Goal: Communication & Community: Answer question/provide support

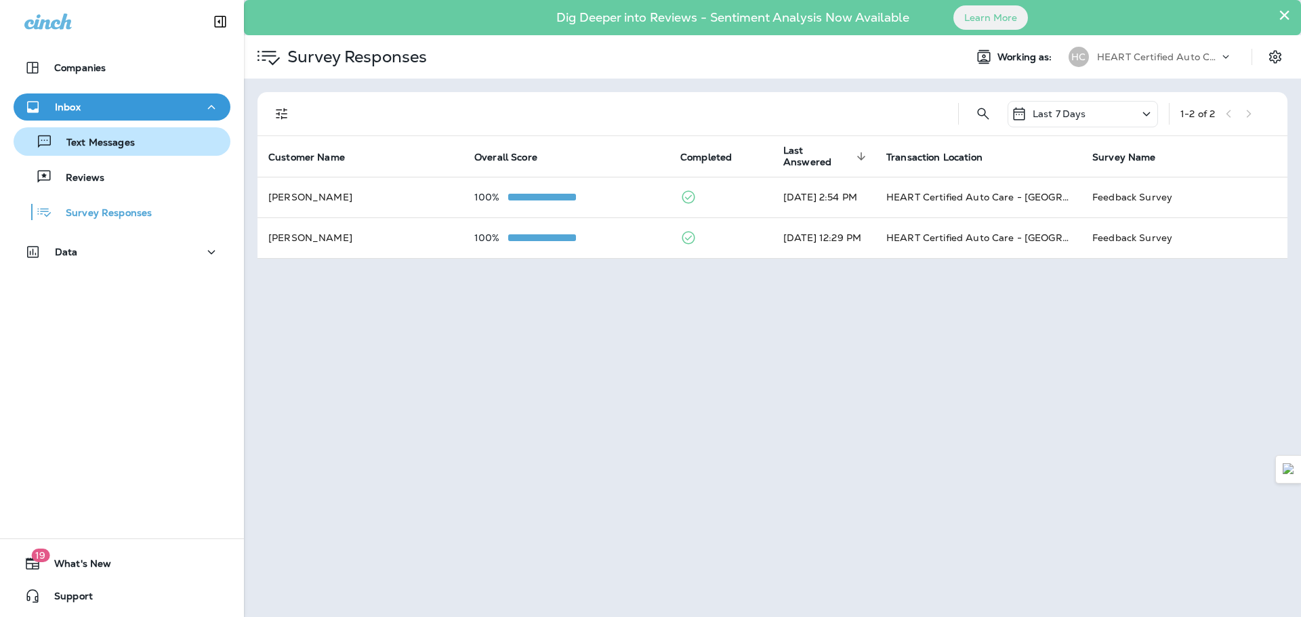
click at [104, 131] on button "Text Messages" at bounding box center [122, 141] width 217 height 28
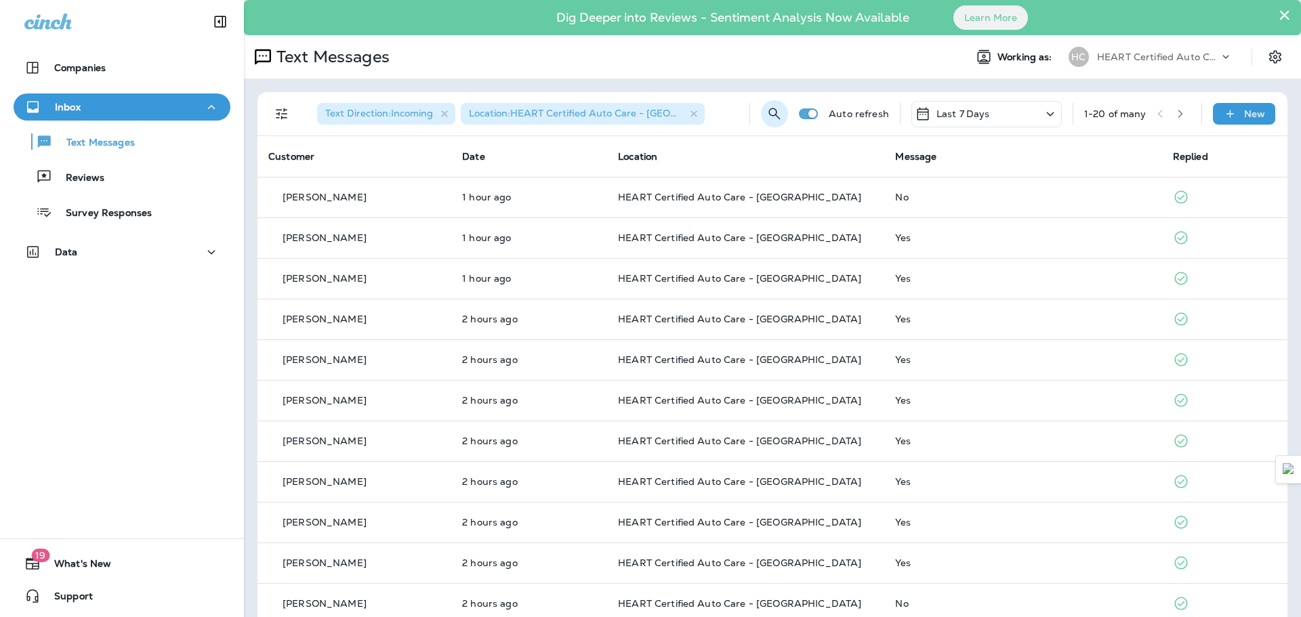
click at [766, 114] on icon "Search Messages" at bounding box center [774, 114] width 16 height 16
click at [730, 117] on input "text" at bounding box center [726, 113] width 121 height 36
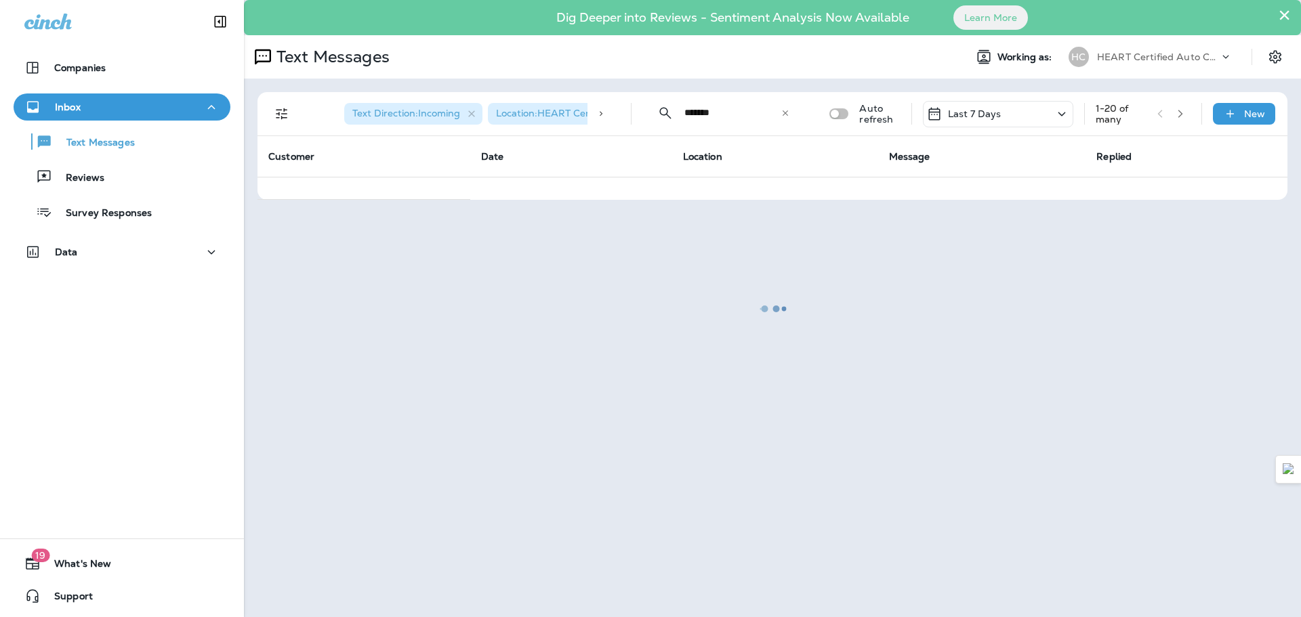
type input "*******"
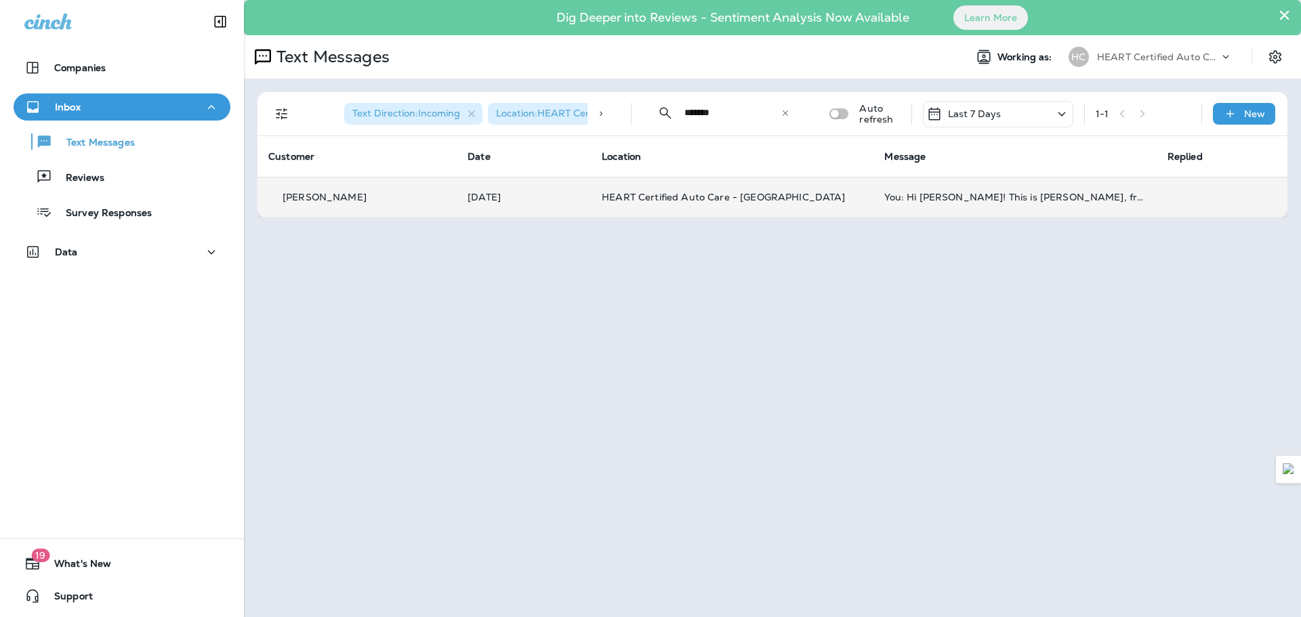
click at [665, 190] on td "HEART Certified Auto Care - [GEOGRAPHIC_DATA]" at bounding box center [732, 197] width 282 height 41
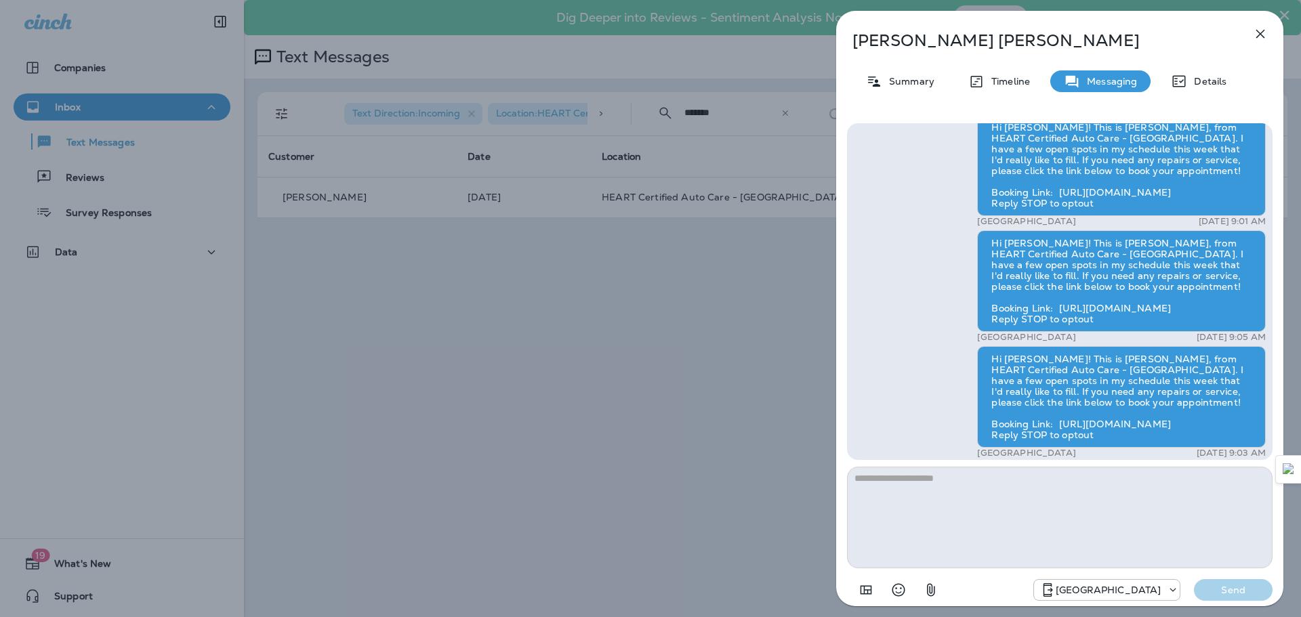
scroll to position [-372, 0]
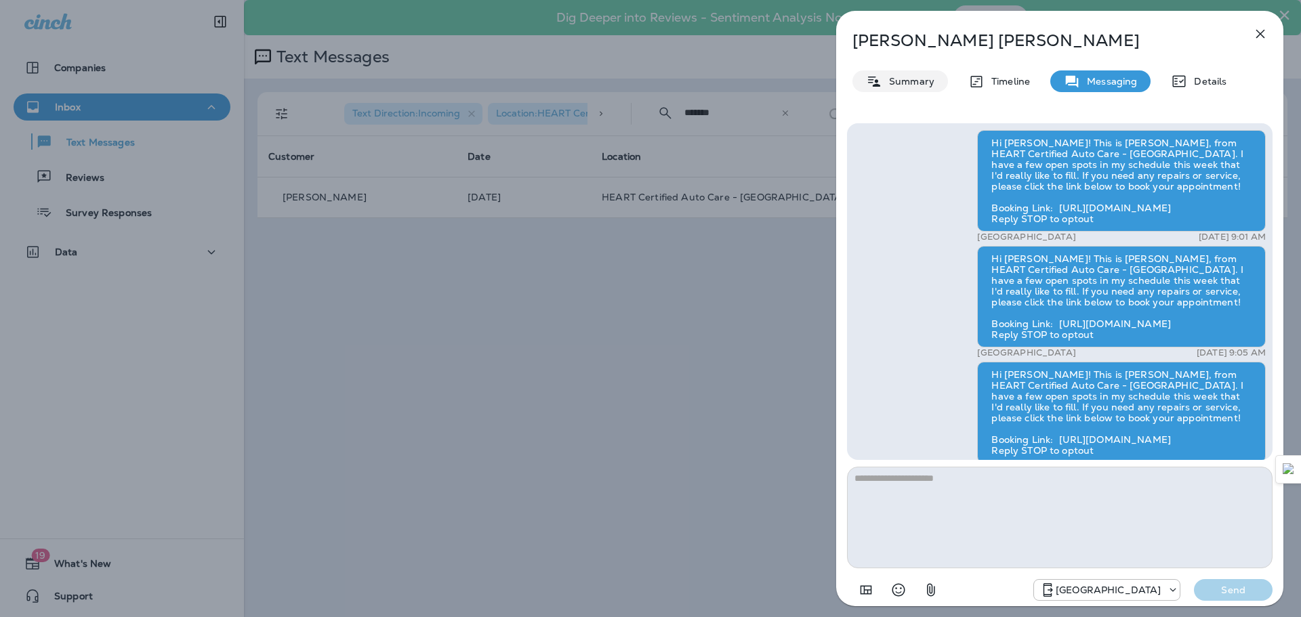
click at [916, 78] on p "Summary" at bounding box center [908, 81] width 52 height 11
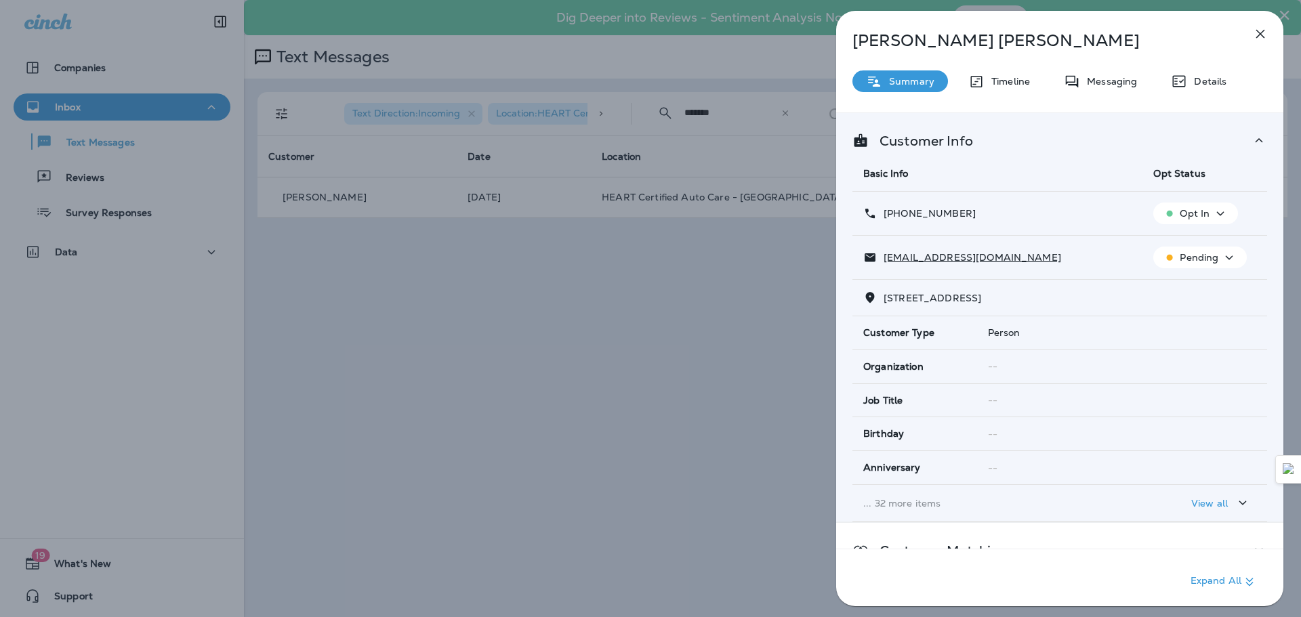
click at [1206, 214] on div "Opt In" at bounding box center [1195, 213] width 74 height 17
click at [1181, 245] on p "Opt out" at bounding box center [1186, 245] width 37 height 11
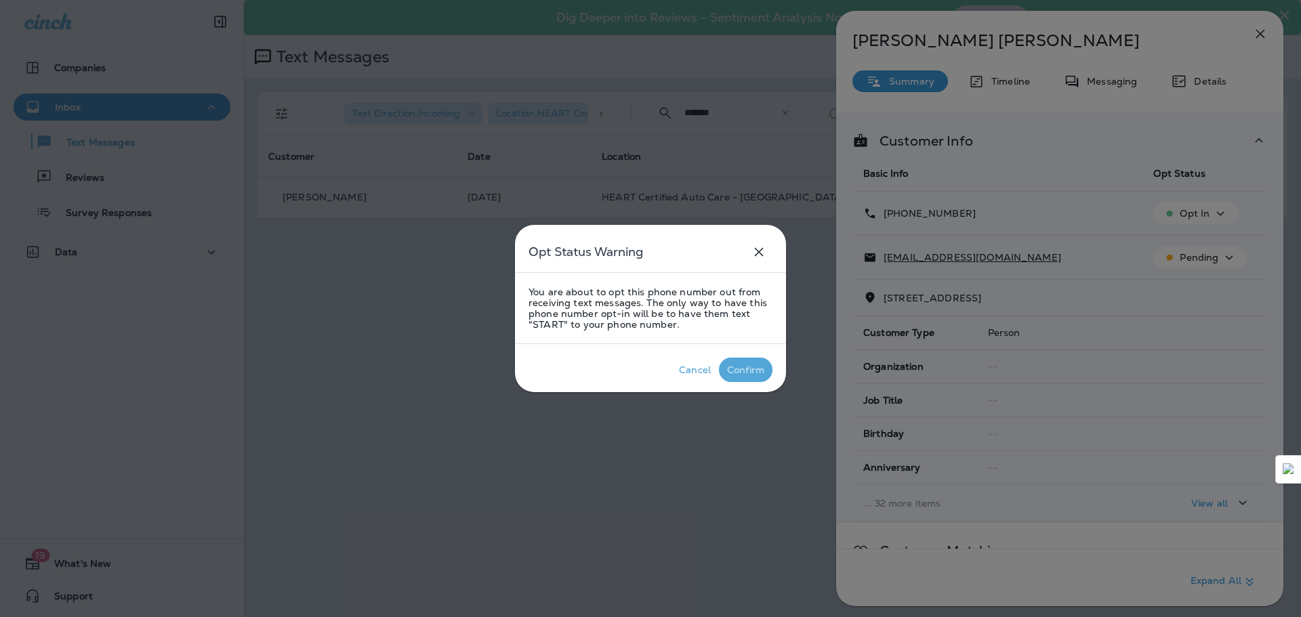
click at [765, 366] on p "Confirm" at bounding box center [745, 370] width 43 height 16
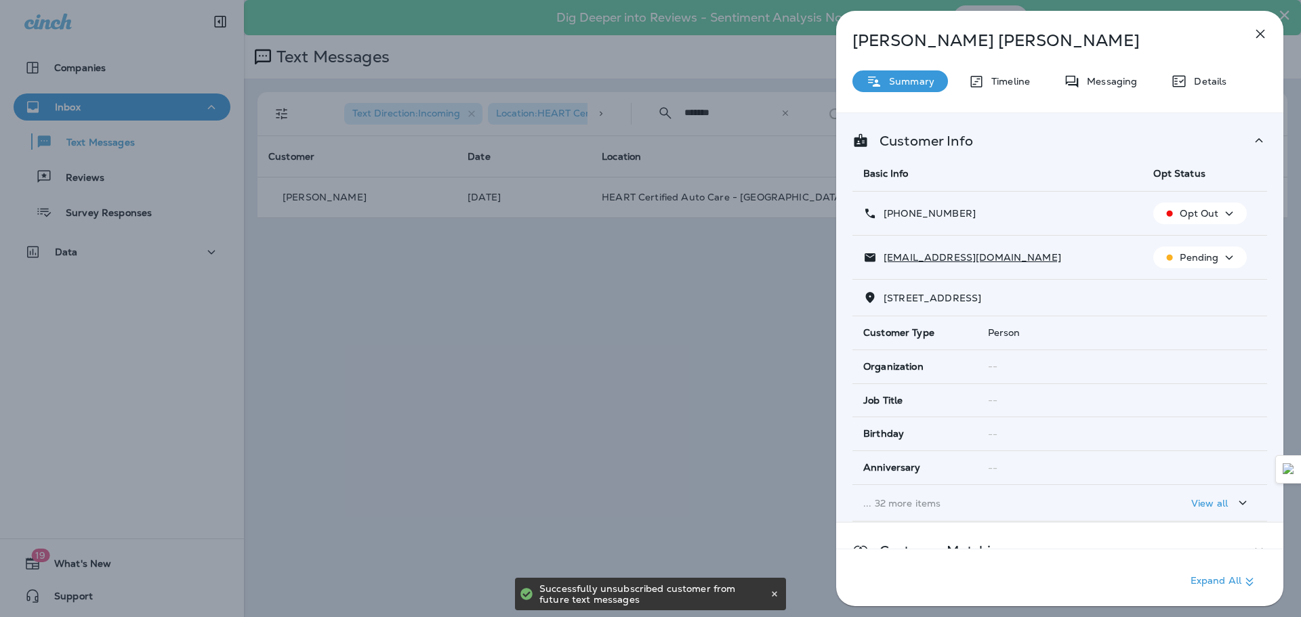
click at [1198, 258] on p "Pending" at bounding box center [1198, 257] width 39 height 11
click at [1203, 288] on p "Unsubscribe" at bounding box center [1202, 289] width 59 height 11
click at [1260, 33] on icon "button" at bounding box center [1260, 34] width 9 height 9
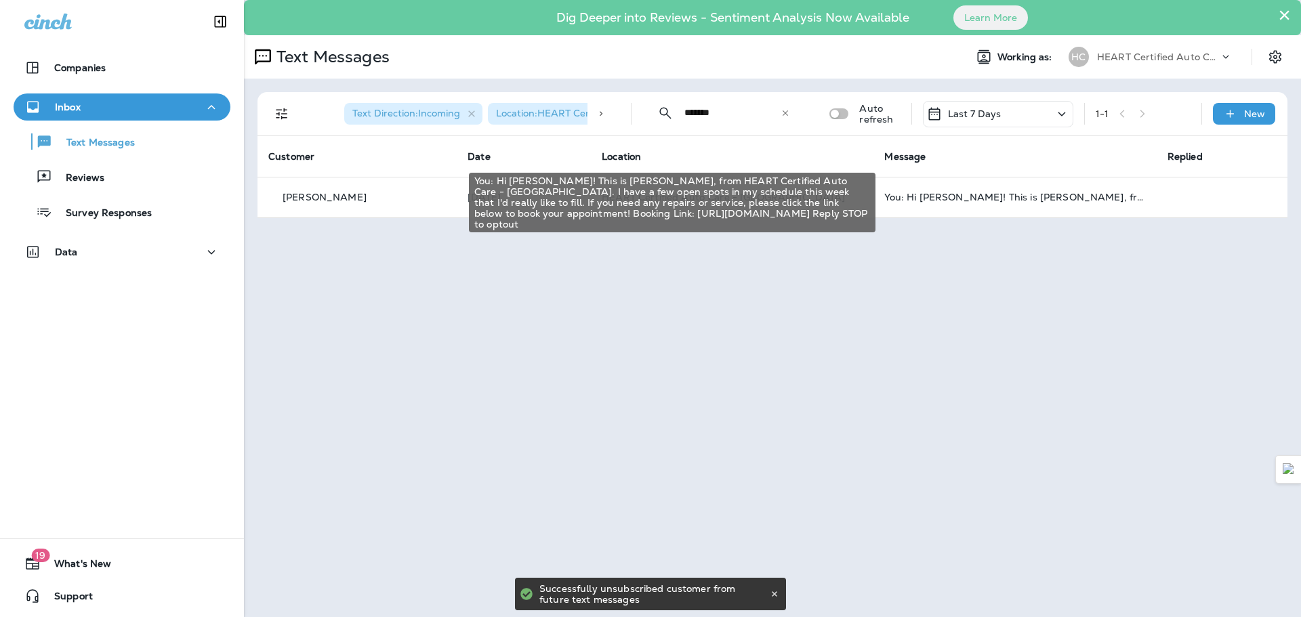
click at [986, 196] on div "You: Hi [PERSON_NAME]! This is [PERSON_NAME], from HEART Certified Auto Care - …" at bounding box center [1014, 197] width 261 height 11
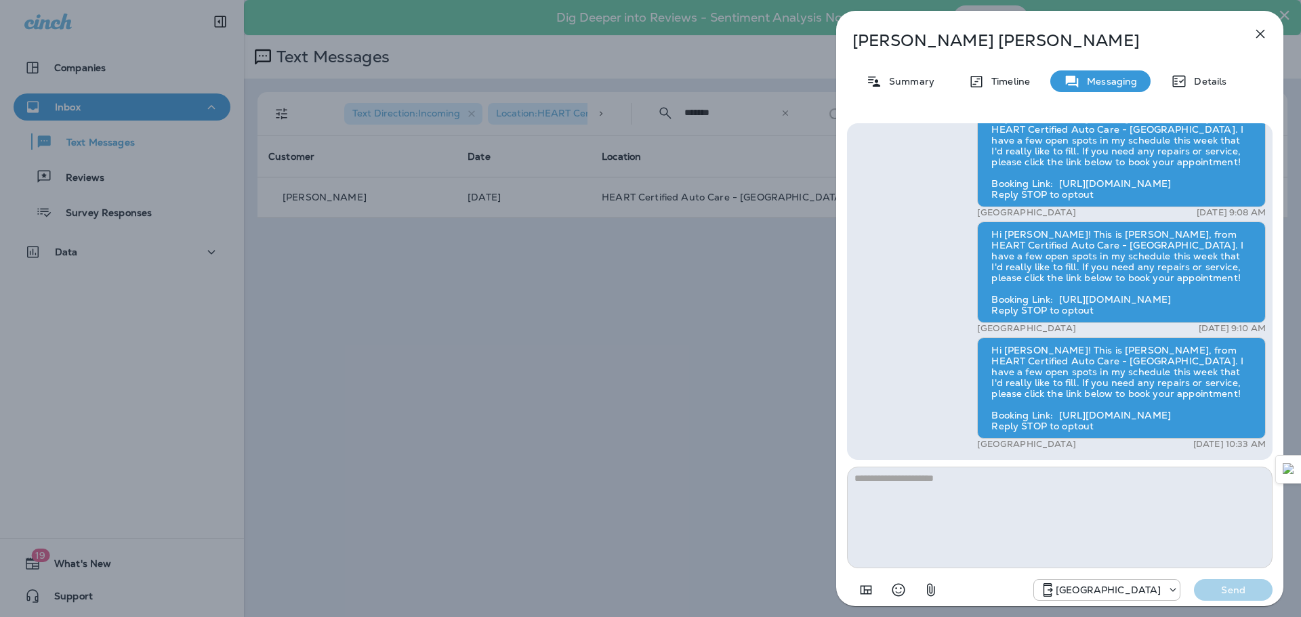
click at [1258, 33] on icon "button" at bounding box center [1260, 34] width 16 height 16
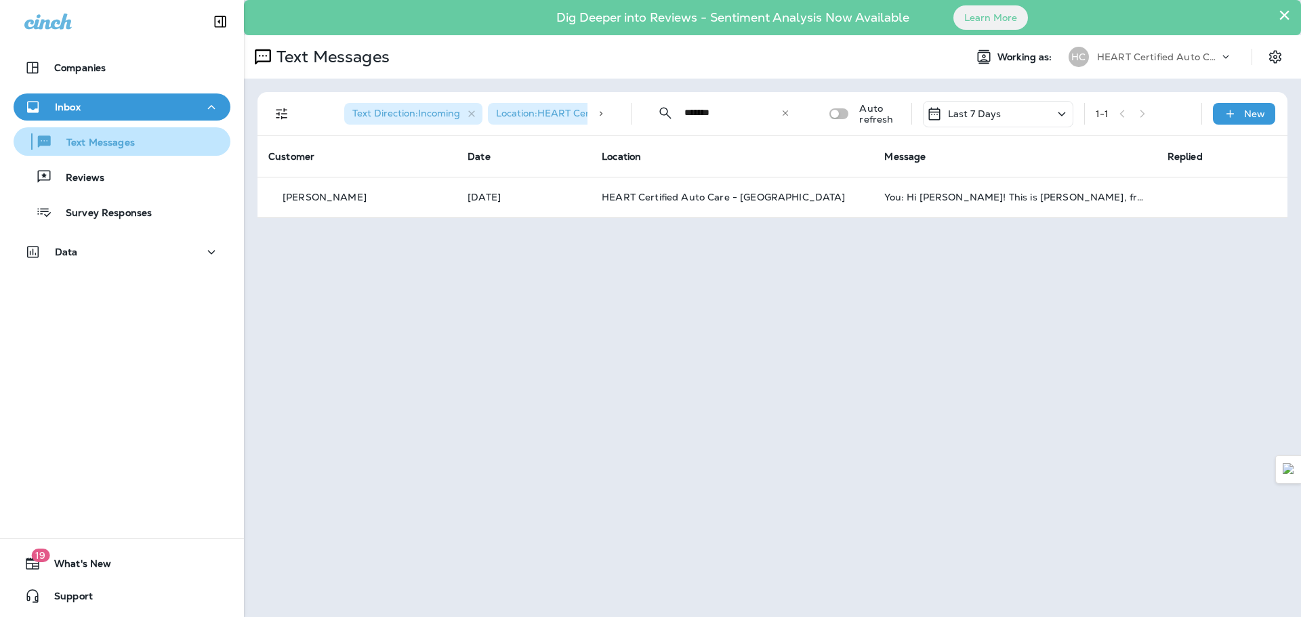
click at [125, 137] on p "Text Messages" at bounding box center [94, 143] width 82 height 13
click at [134, 104] on div "Inbox" at bounding box center [121, 107] width 195 height 17
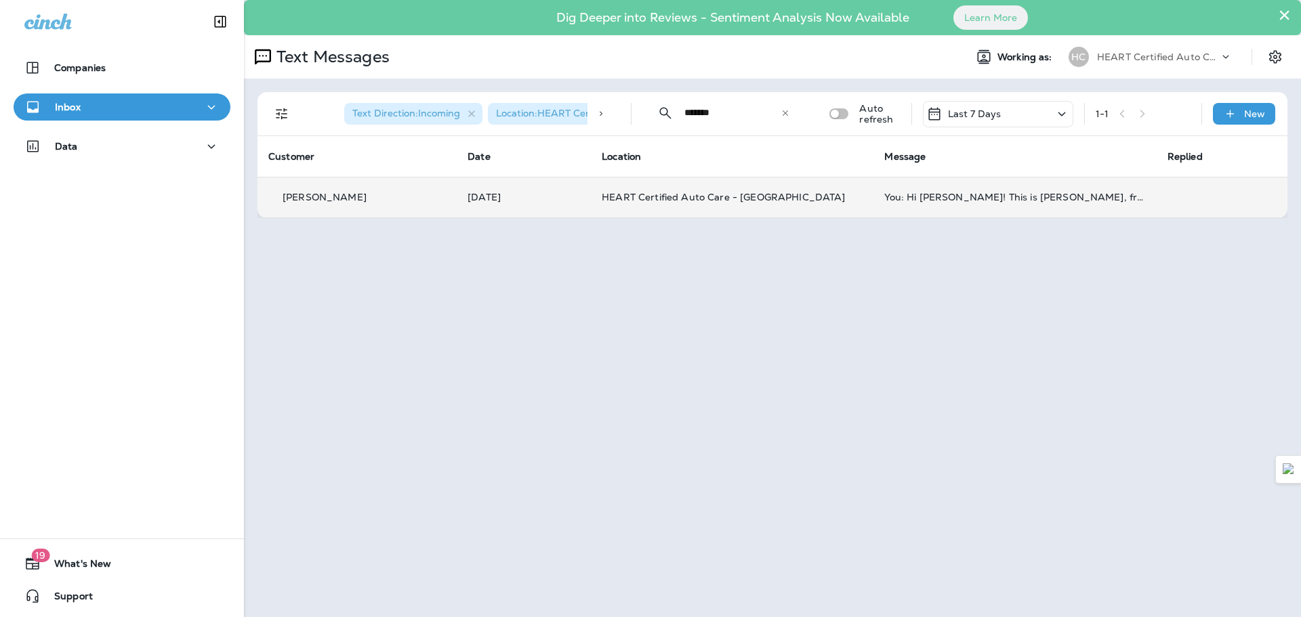
click at [427, 186] on td "[PERSON_NAME]" at bounding box center [356, 197] width 199 height 41
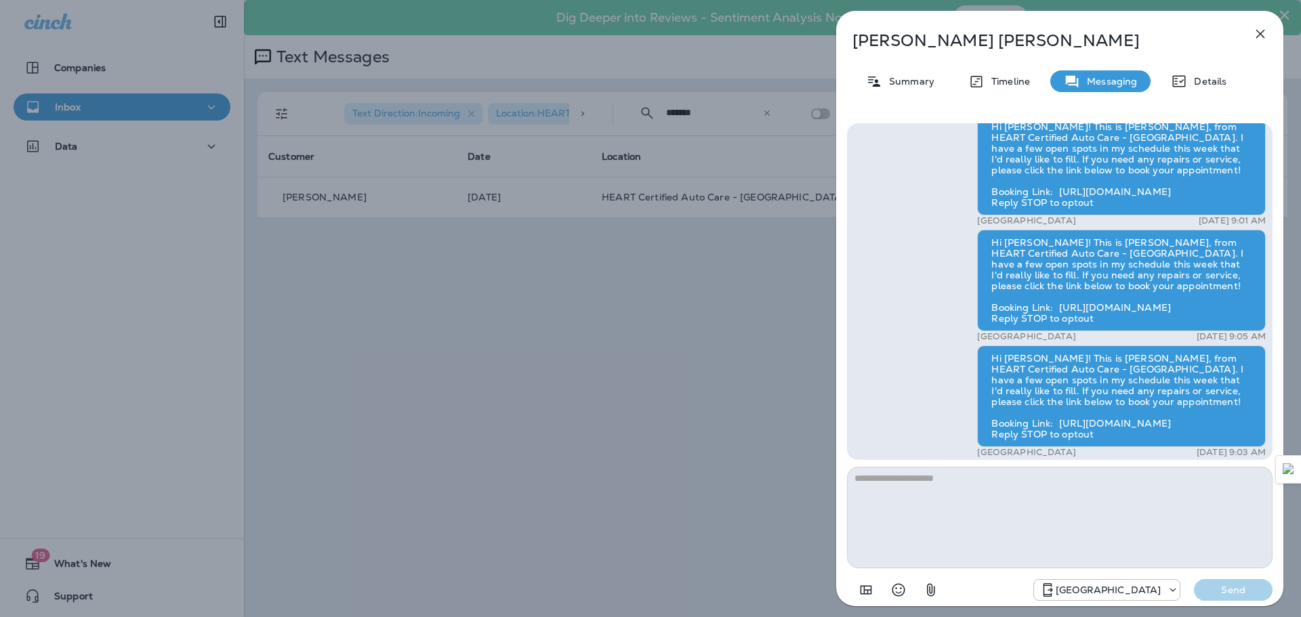
scroll to position [-372, 0]
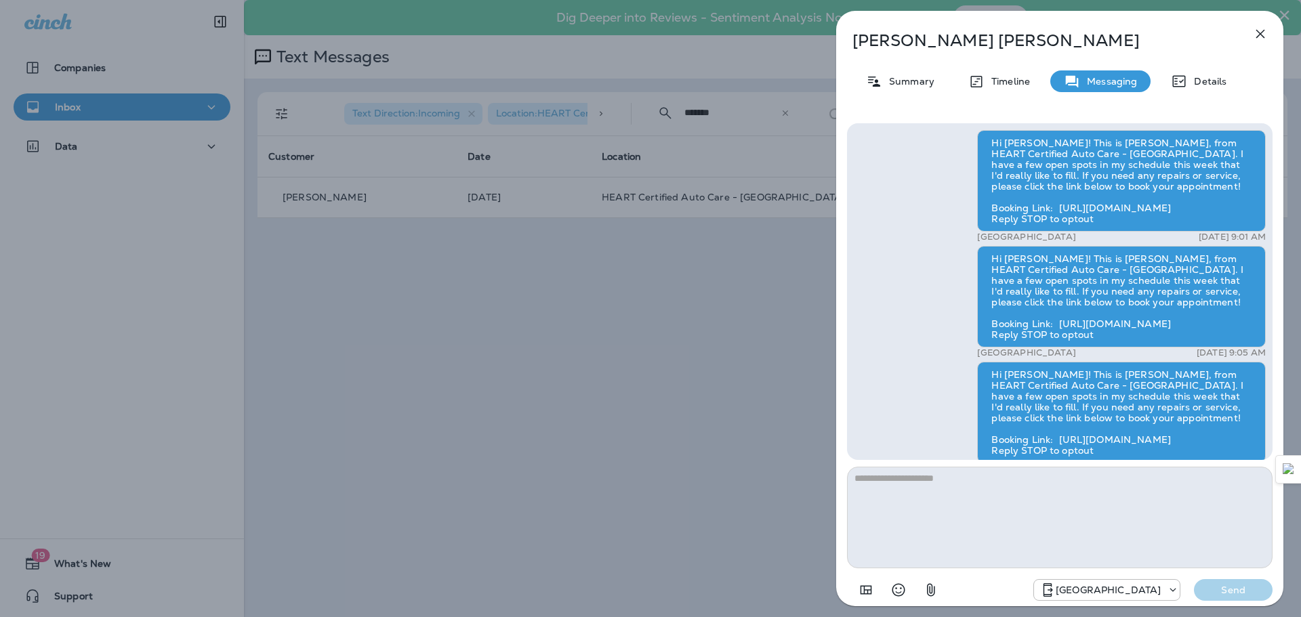
click at [1254, 28] on icon "button" at bounding box center [1260, 34] width 16 height 16
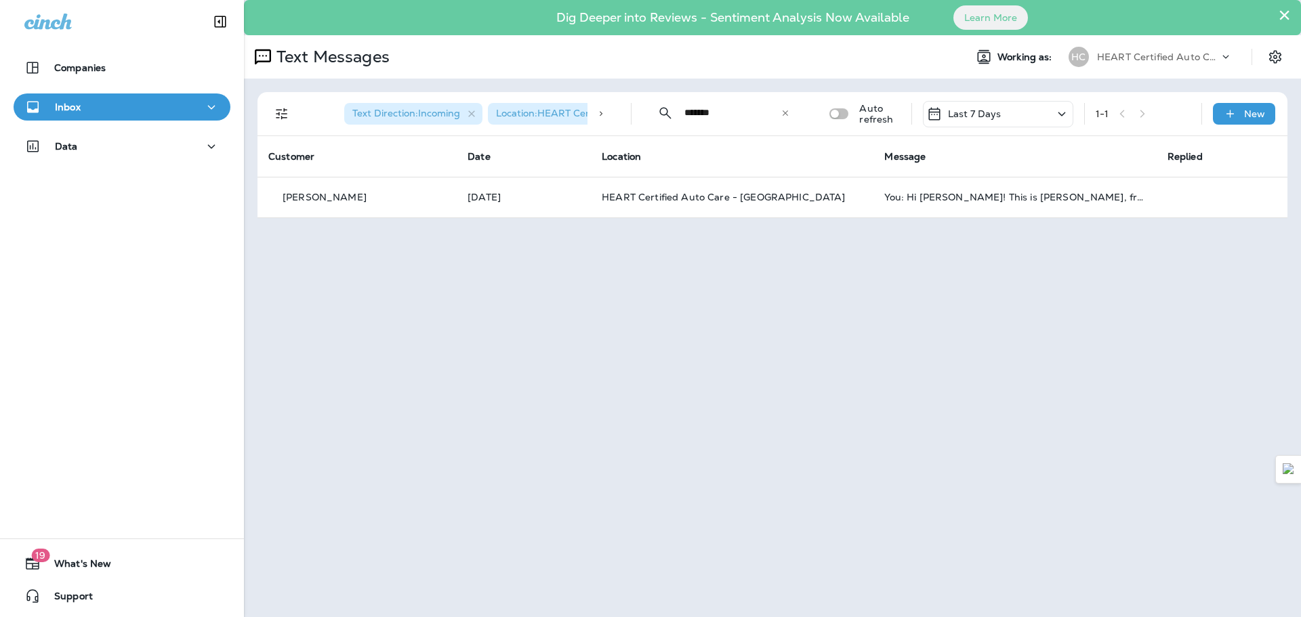
click at [95, 117] on button "Inbox" at bounding box center [122, 106] width 217 height 27
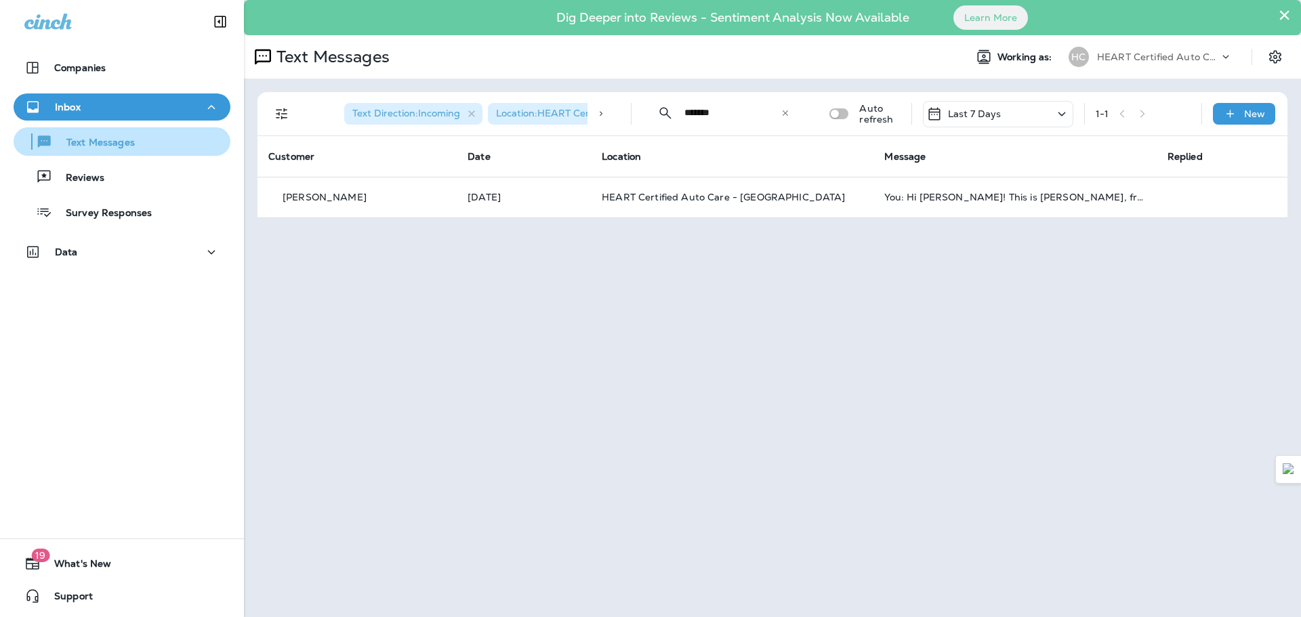
click at [108, 146] on p "Text Messages" at bounding box center [94, 143] width 82 height 13
click at [788, 112] on icon at bounding box center [784, 112] width 9 height 9
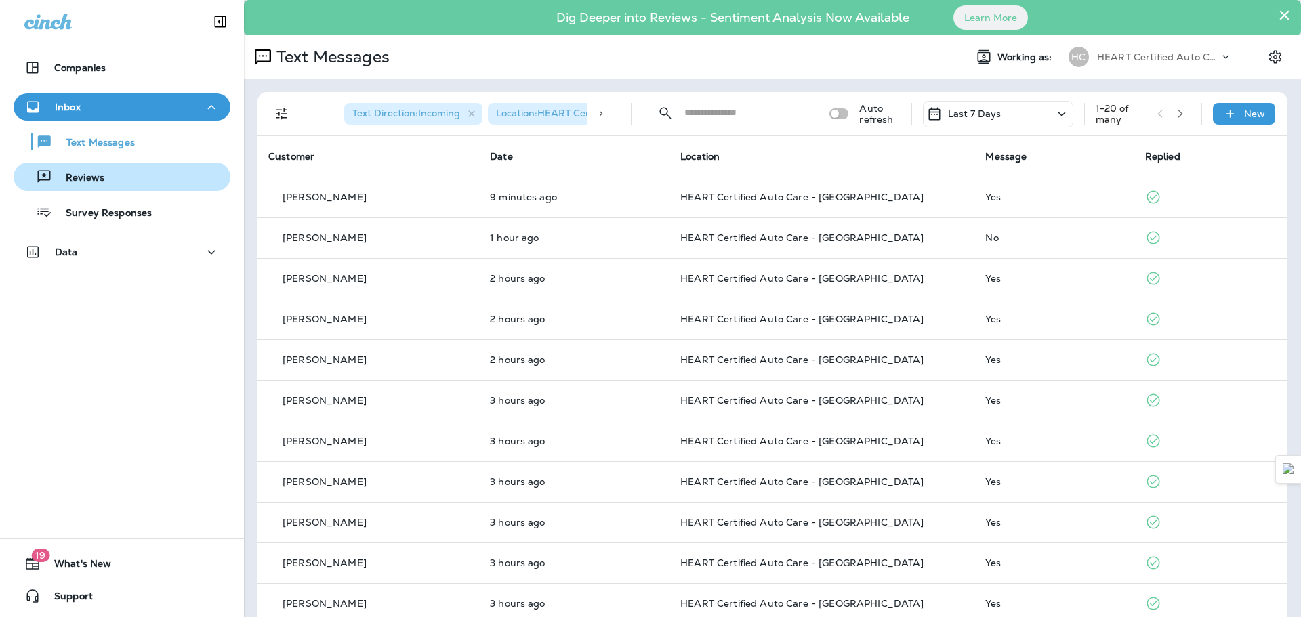
click at [137, 170] on div "Reviews" at bounding box center [122, 177] width 206 height 20
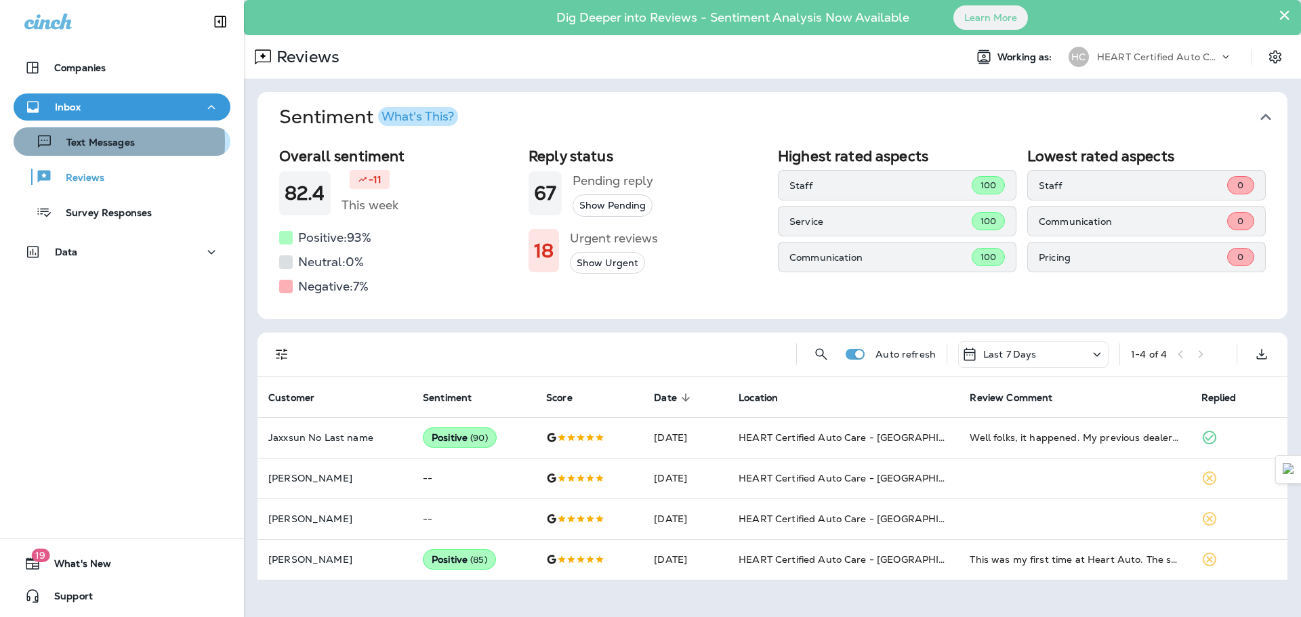
click at [72, 142] on p "Text Messages" at bounding box center [94, 143] width 82 height 13
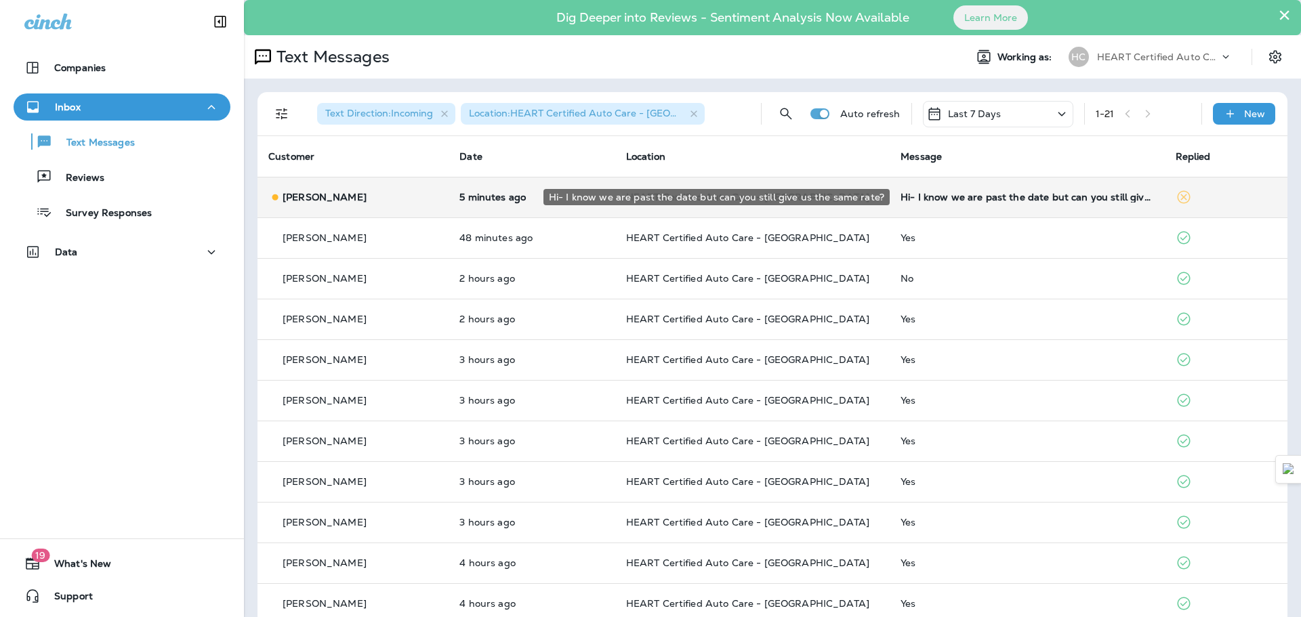
click at [1013, 202] on div "Hi- I know we are past the date but can you still give us the same rate?" at bounding box center [1026, 197] width 253 height 11
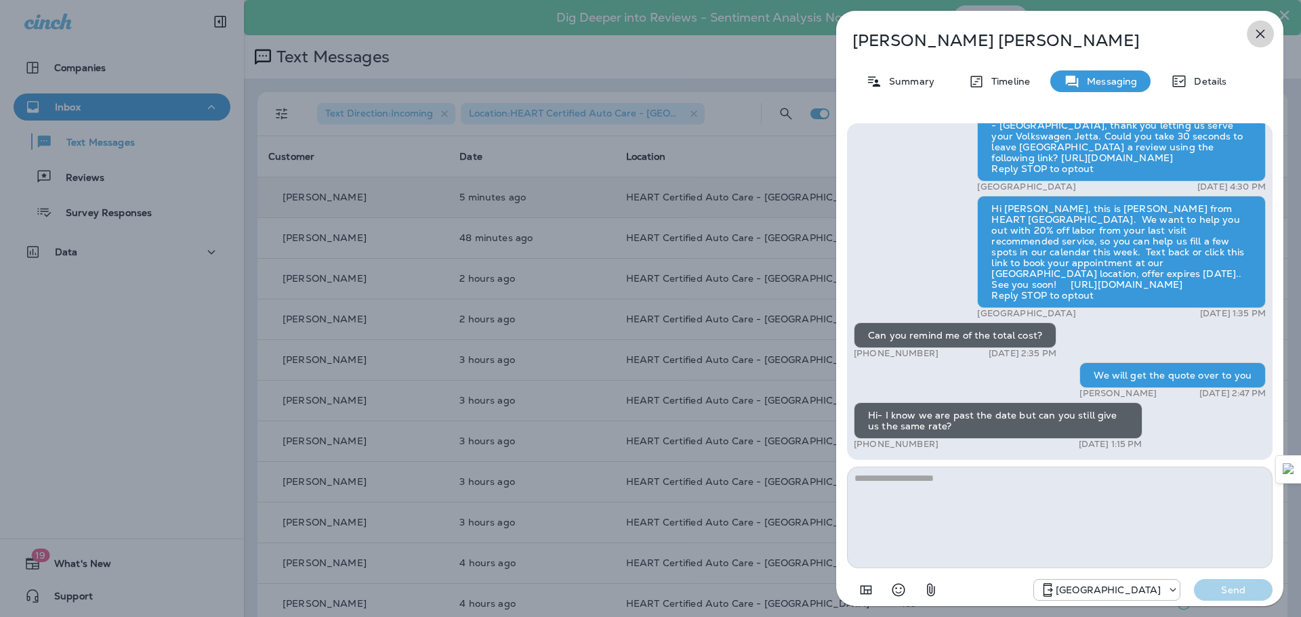
click at [1261, 34] on icon "button" at bounding box center [1260, 34] width 9 height 9
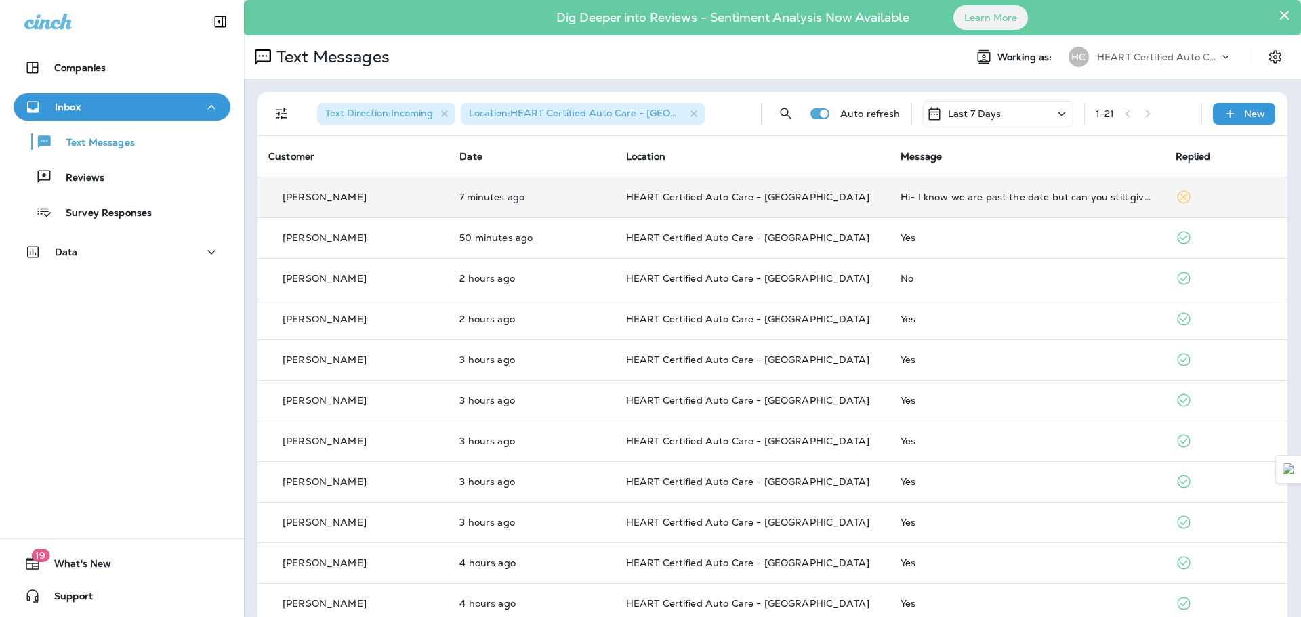
click at [759, 204] on td "HEART Certified Auto Care - [GEOGRAPHIC_DATA]" at bounding box center [752, 197] width 274 height 41
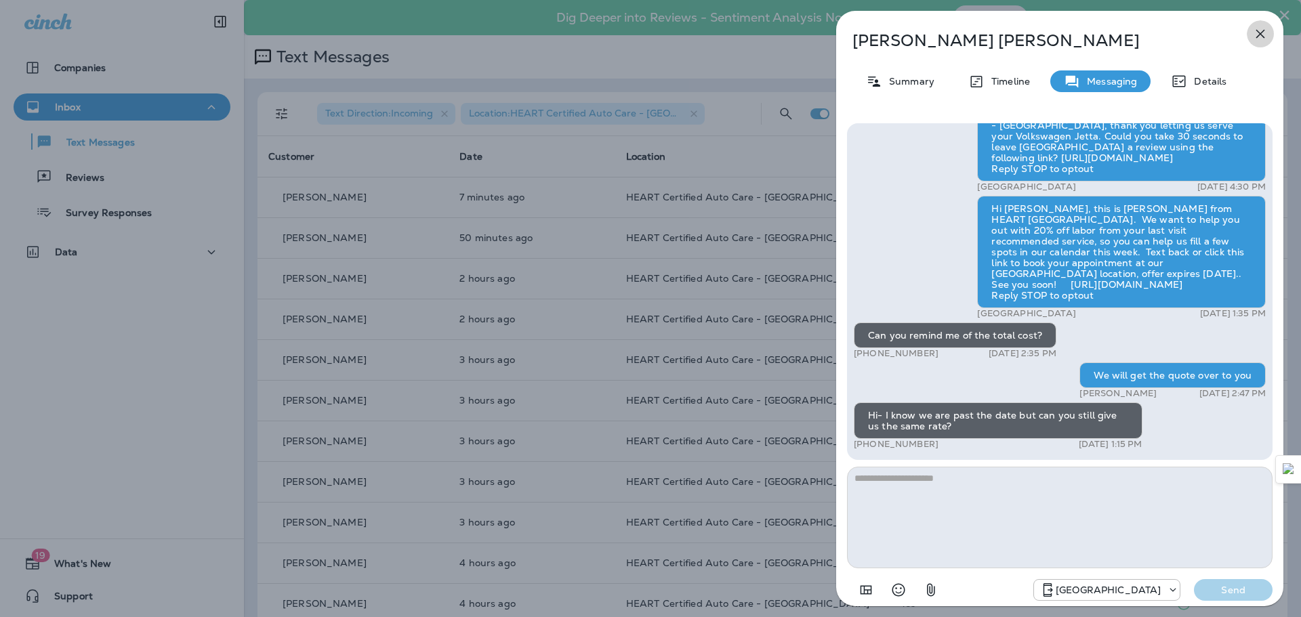
click at [1262, 33] on icon "button" at bounding box center [1260, 34] width 9 height 9
